Goal: Go to known website: Access a specific website the user already knows

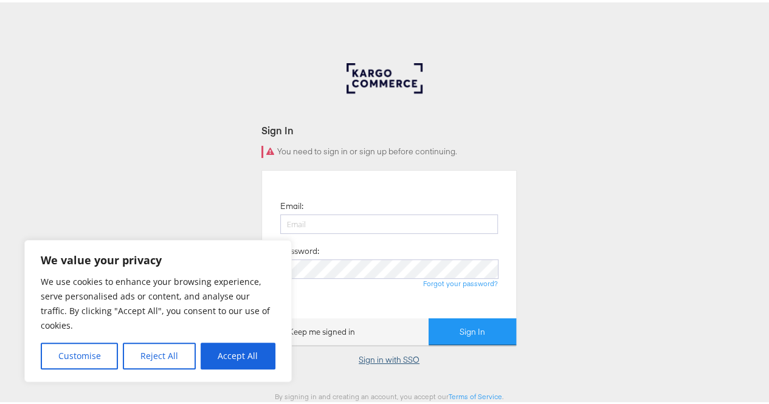
click at [393, 361] on link "Sign in with SSO" at bounding box center [389, 357] width 61 height 11
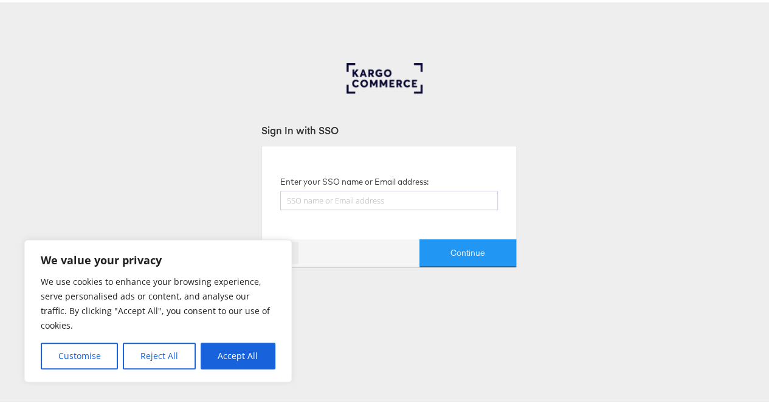
click at [266, 245] on link "Back" at bounding box center [280, 251] width 36 height 22
